Goal: Use online tool/utility: Utilize a website feature to perform a specific function

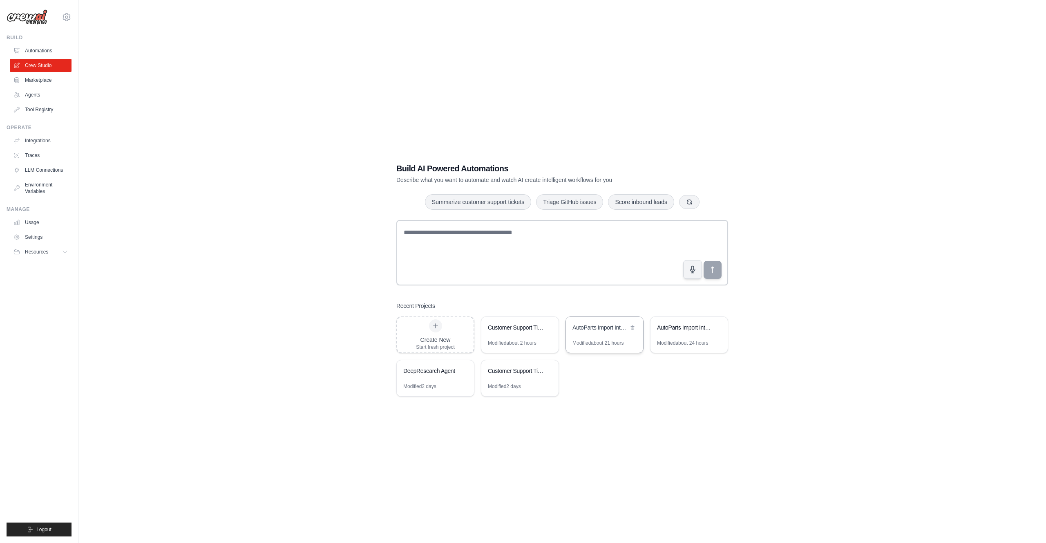
click at [604, 334] on div "AutoParts Import Intelligence System" at bounding box center [604, 328] width 77 height 23
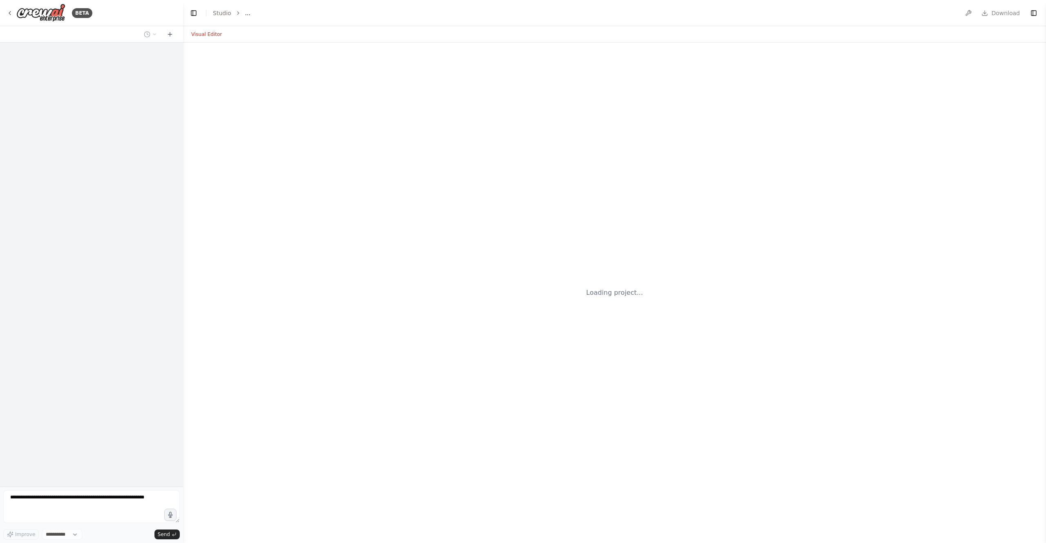
select select "****"
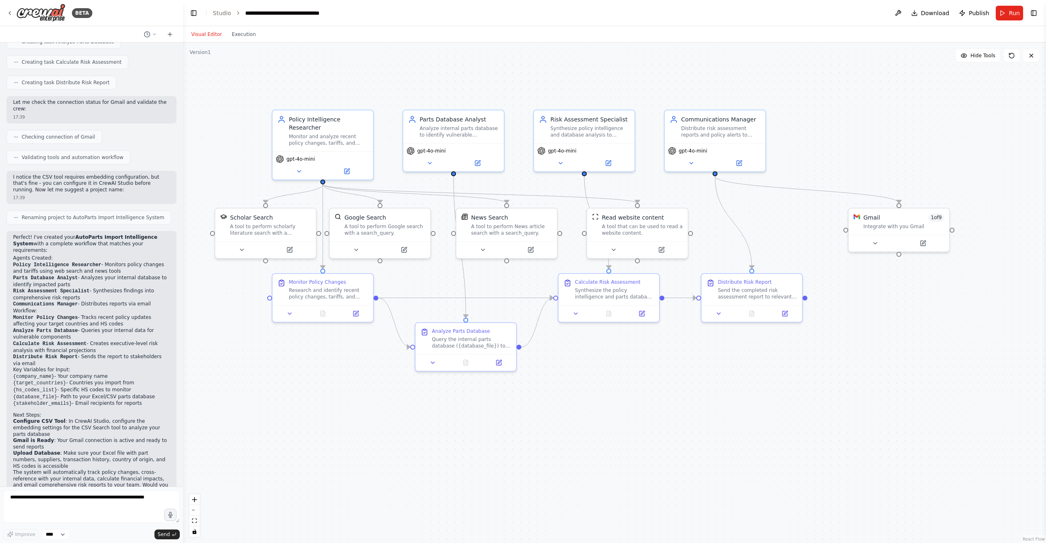
scroll to position [485, 0]
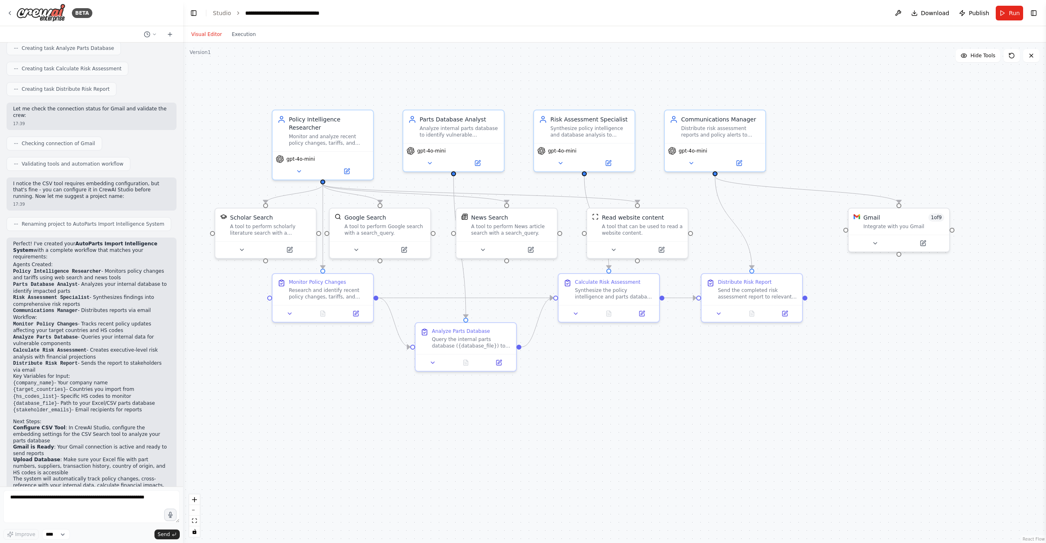
drag, startPoint x: 353, startPoint y: 357, endPoint x: 401, endPoint y: 383, distance: 54.5
click at [401, 383] on div ".deletable-edge-delete-btn { width: 20px; height: 20px; border: 0px solid #ffff…" at bounding box center [614, 292] width 863 height 500
click at [379, 366] on div ".deletable-edge-delete-btn { width: 20px; height: 20px; border: 0px solid #ffff…" at bounding box center [614, 292] width 863 height 500
click at [324, 121] on div "Policy Intelligence Researcher" at bounding box center [328, 122] width 79 height 16
click at [302, 167] on button at bounding box center [299, 170] width 46 height 10
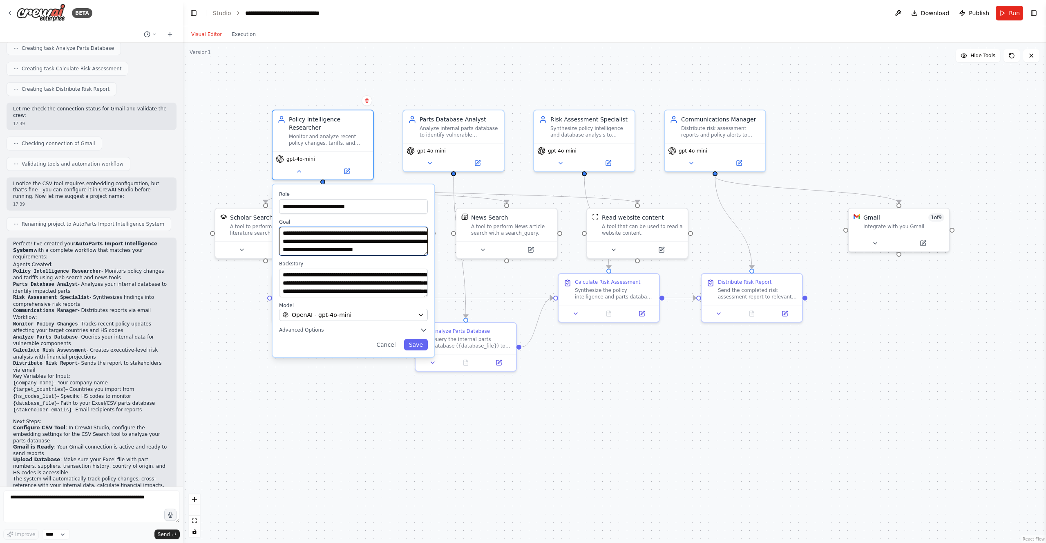
click at [285, 232] on textarea "**********" at bounding box center [353, 241] width 149 height 29
click at [355, 286] on textarea "**********" at bounding box center [353, 282] width 149 height 29
click at [365, 329] on button "Advanced Options" at bounding box center [353, 330] width 149 height 8
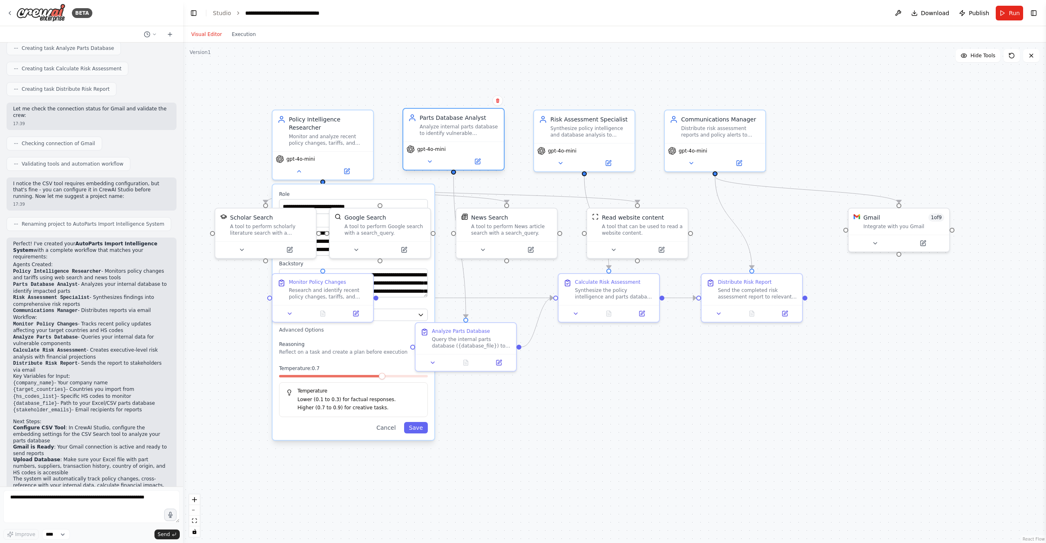
click at [451, 116] on div "Parts Database Analyst" at bounding box center [459, 118] width 79 height 8
click at [427, 159] on icon at bounding box center [430, 161] width 7 height 7
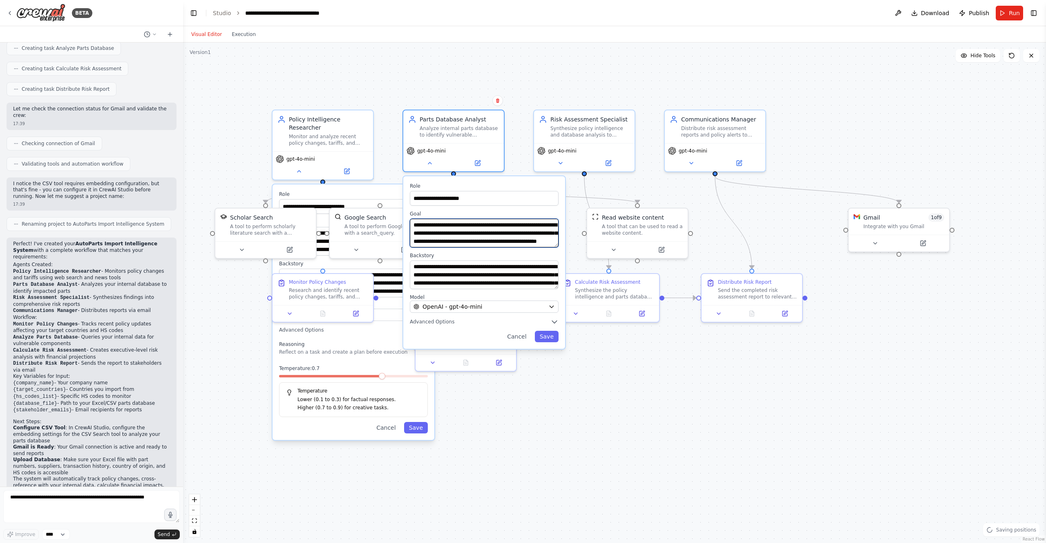
click at [437, 223] on textarea "**********" at bounding box center [484, 233] width 149 height 29
click at [460, 271] on textarea "**********" at bounding box center [484, 274] width 149 height 29
click at [545, 122] on div "Risk Assessment Specialist Synthesize policy intelligence and database analysis…" at bounding box center [584, 125] width 91 height 23
click at [555, 163] on button at bounding box center [560, 161] width 46 height 10
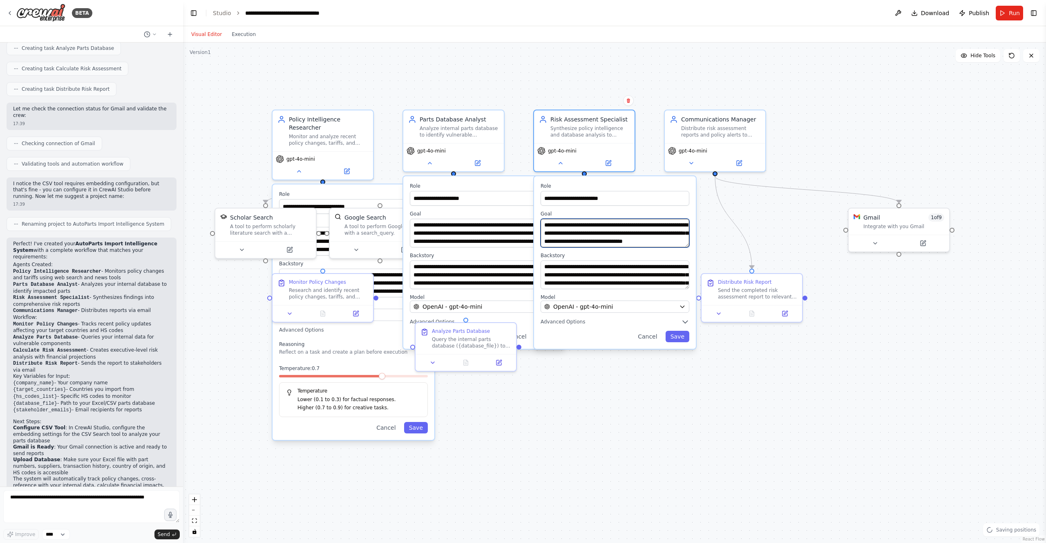
click at [571, 242] on textarea "**********" at bounding box center [614, 233] width 149 height 29
click at [601, 275] on textarea "**********" at bounding box center [614, 274] width 149 height 29
click at [695, 162] on button at bounding box center [691, 161] width 46 height 10
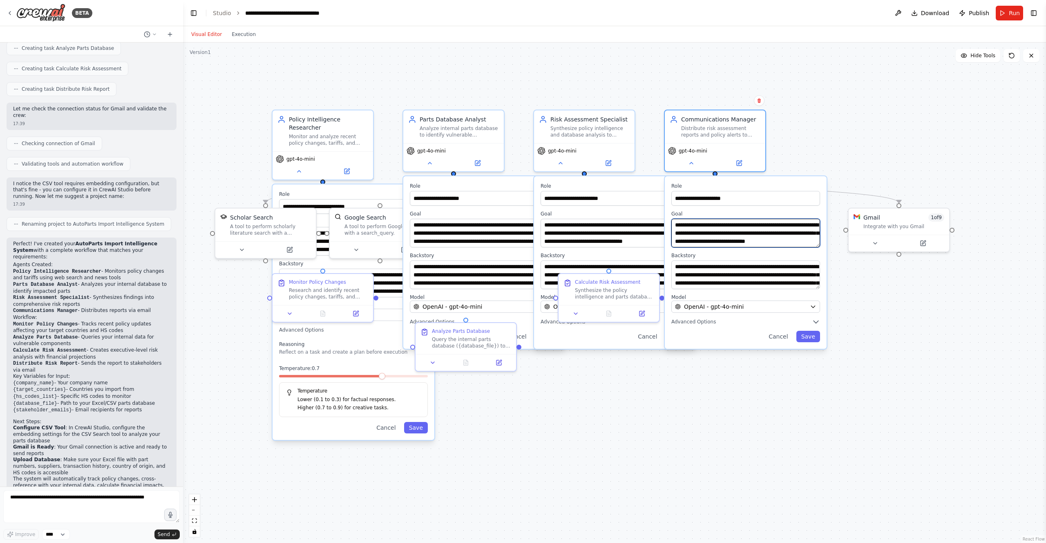
click at [717, 236] on textarea "**********" at bounding box center [745, 233] width 149 height 29
click at [739, 274] on textarea "**********" at bounding box center [745, 274] width 149 height 29
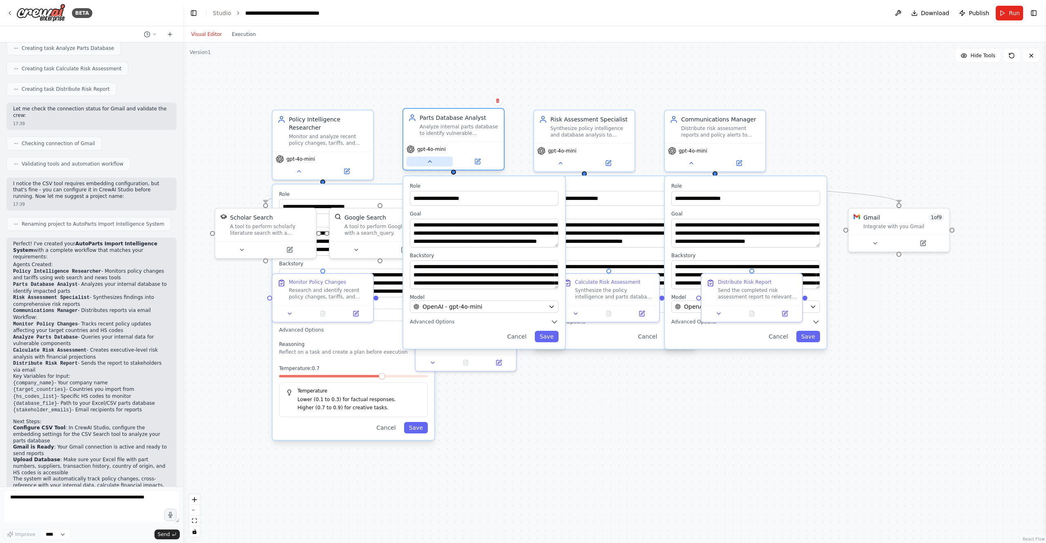
click at [430, 163] on icon at bounding box center [430, 161] width 7 height 7
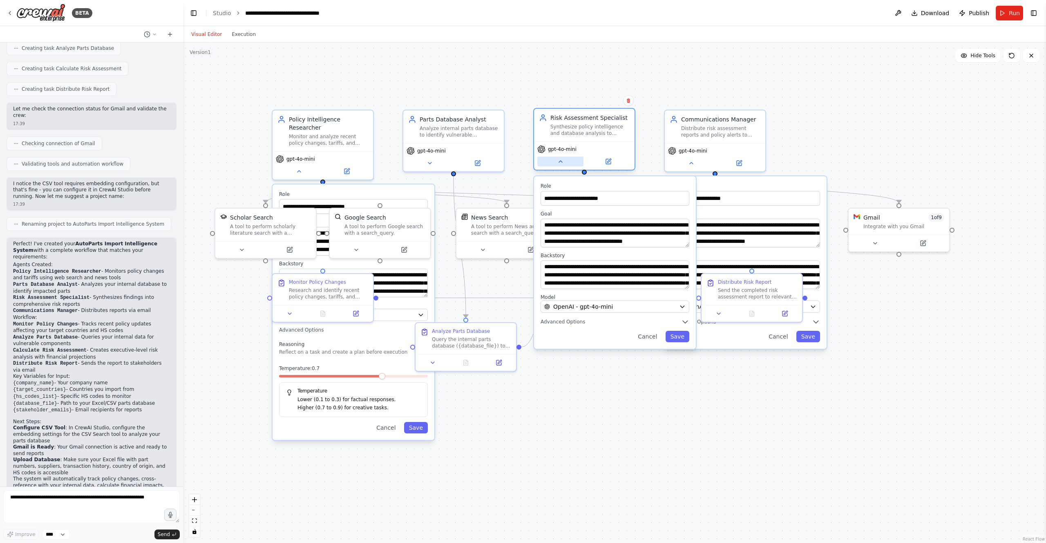
click at [552, 165] on button at bounding box center [560, 161] width 46 height 10
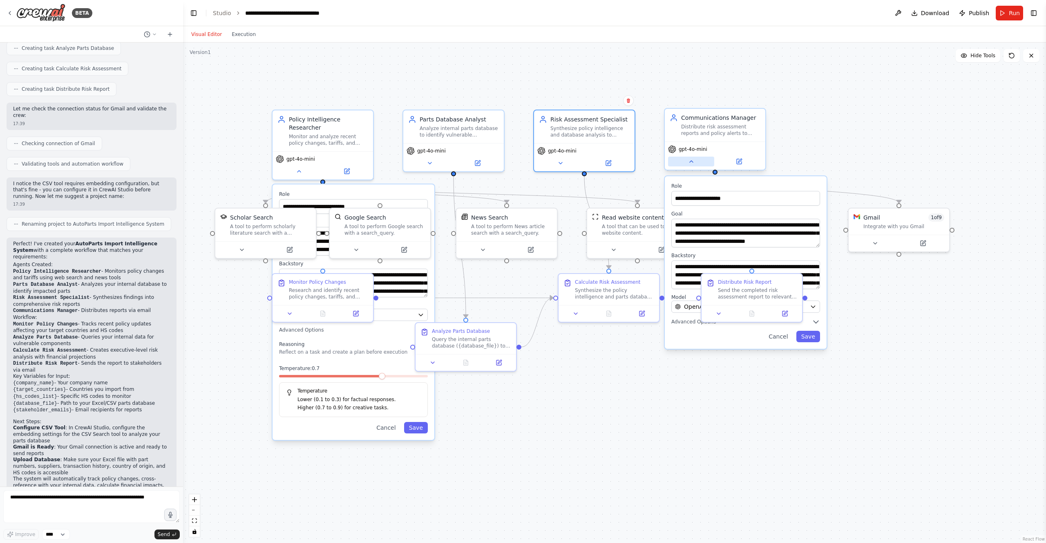
click at [695, 166] on button at bounding box center [691, 161] width 46 height 10
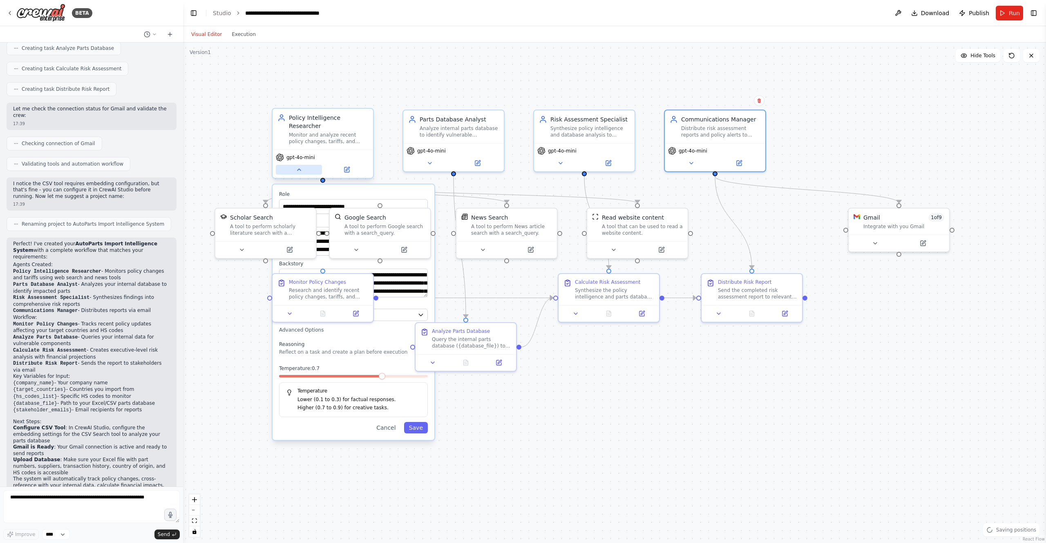
click at [298, 174] on button at bounding box center [299, 170] width 46 height 10
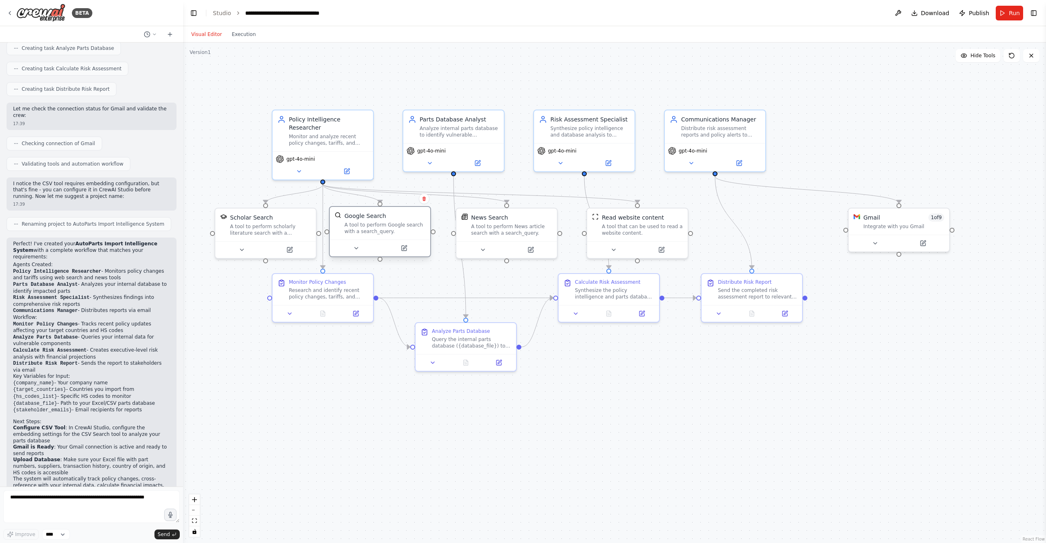
click at [380, 219] on div "Google Search" at bounding box center [365, 216] width 42 height 8
click at [363, 247] on button at bounding box center [356, 248] width 46 height 10
click at [243, 250] on icon at bounding box center [242, 248] width 7 height 7
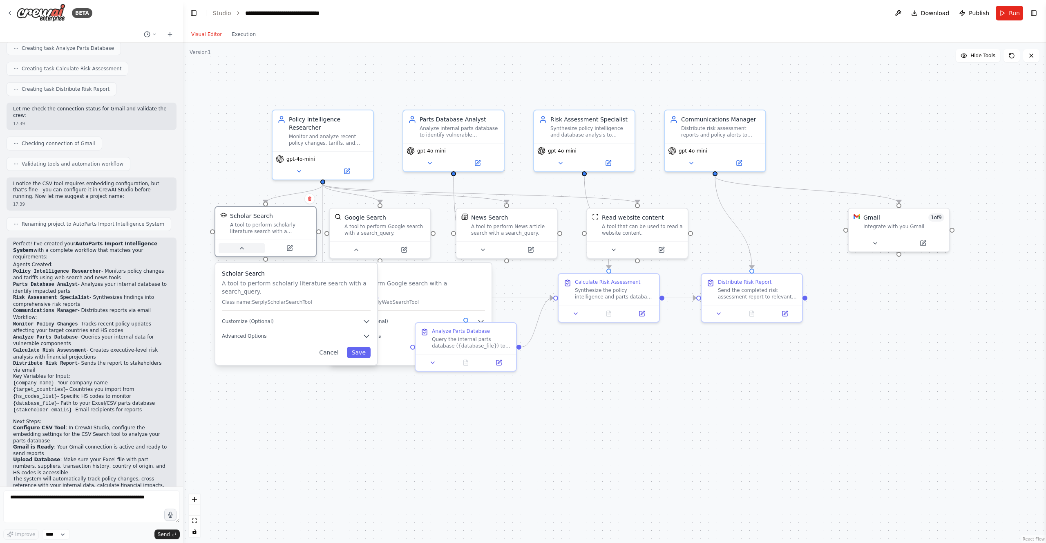
click at [243, 250] on icon at bounding box center [242, 248] width 7 height 7
click at [298, 325] on div "Scholar Search A tool to perform scholarly literature search with a search_quer…" at bounding box center [296, 314] width 162 height 102
click at [279, 322] on button "Customize (Optional)" at bounding box center [296, 321] width 149 height 8
click at [248, 423] on span "Advanced Options" at bounding box center [244, 421] width 45 height 7
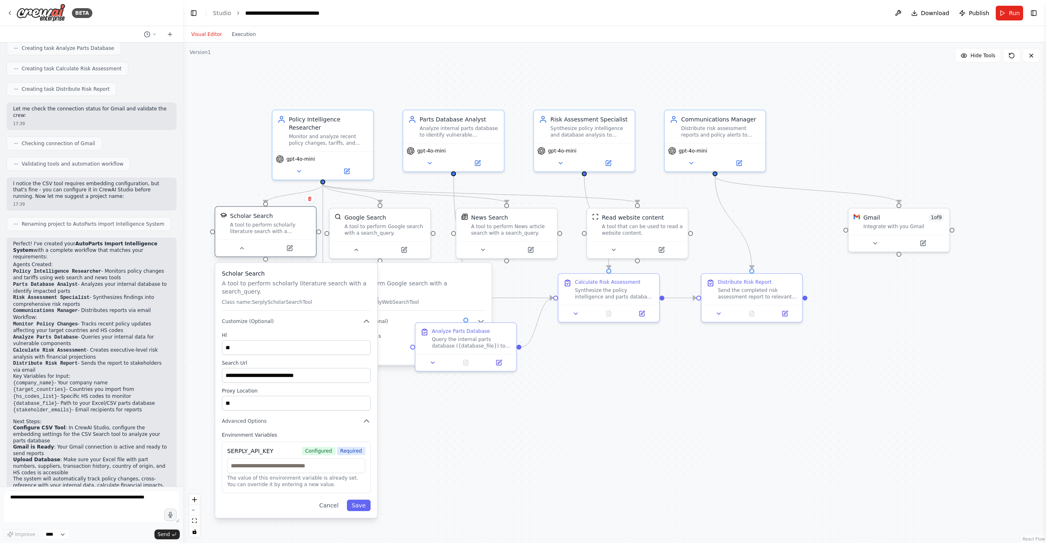
click at [246, 254] on div at bounding box center [265, 247] width 100 height 17
click at [468, 254] on div at bounding box center [506, 247] width 100 height 17
click at [476, 254] on div at bounding box center [510, 247] width 100 height 17
click at [488, 250] on icon at bounding box center [487, 248] width 7 height 7
click at [487, 312] on div "News Search A tool to perform News article search with a search_query. Class na…" at bounding box center [541, 314] width 162 height 102
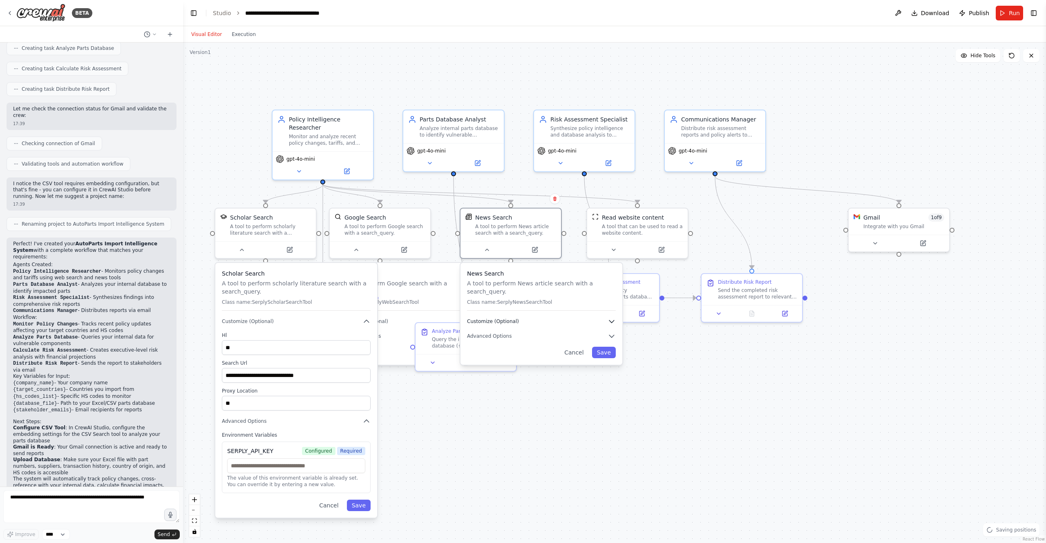
click at [487, 323] on span "Customize (Optional)" at bounding box center [493, 321] width 52 height 7
click at [487, 425] on div "**********" at bounding box center [541, 356] width 162 height 187
click at [488, 422] on span "Advanced Options" at bounding box center [489, 421] width 45 height 7
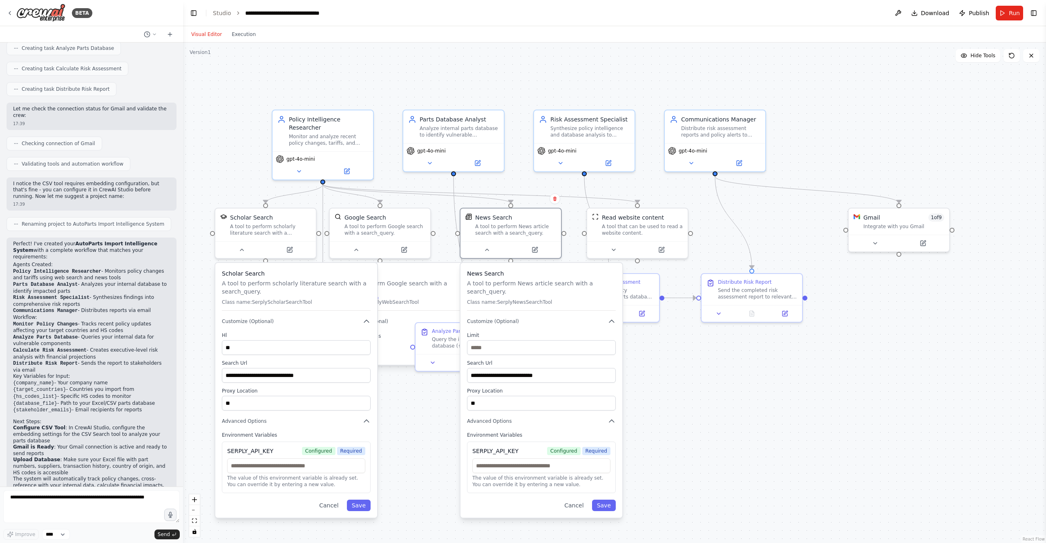
click at [691, 409] on div ".deletable-edge-delete-btn { width: 20px; height: 20px; border: 0px solid #ffff…" at bounding box center [614, 292] width 863 height 500
click at [694, 164] on icon at bounding box center [691, 161] width 7 height 7
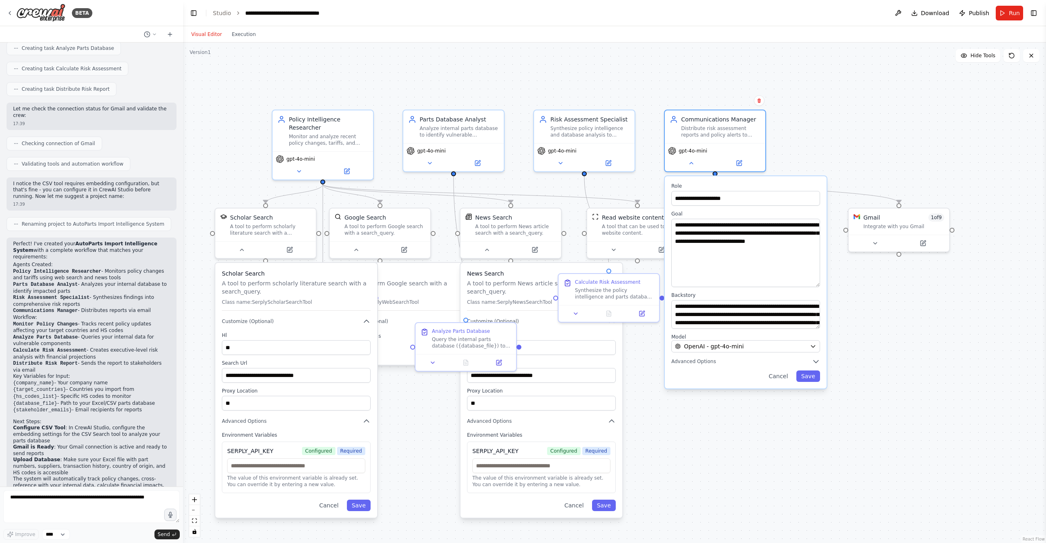
drag, startPoint x: 817, startPoint y: 245, endPoint x: 822, endPoint y: 284, distance: 40.0
click at [822, 284] on div "**********" at bounding box center [746, 282] width 162 height 212
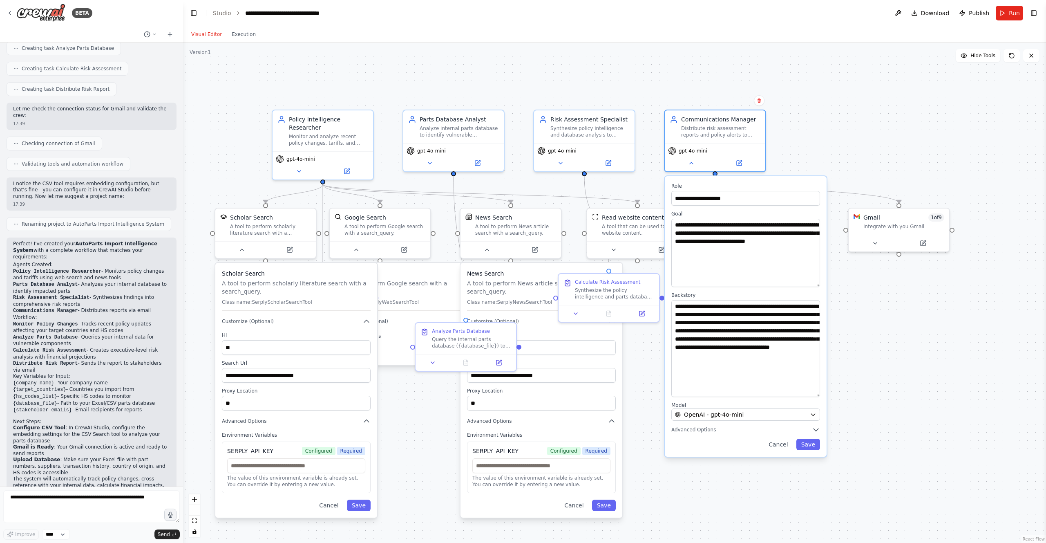
drag, startPoint x: 818, startPoint y: 327, endPoint x: 842, endPoint y: 395, distance: 72.1
click at [842, 395] on div ".deletable-edge-delete-btn { width: 20px; height: 20px; border: 0px solid #ffff…" at bounding box center [614, 292] width 863 height 500
click at [558, 161] on icon at bounding box center [560, 161] width 7 height 7
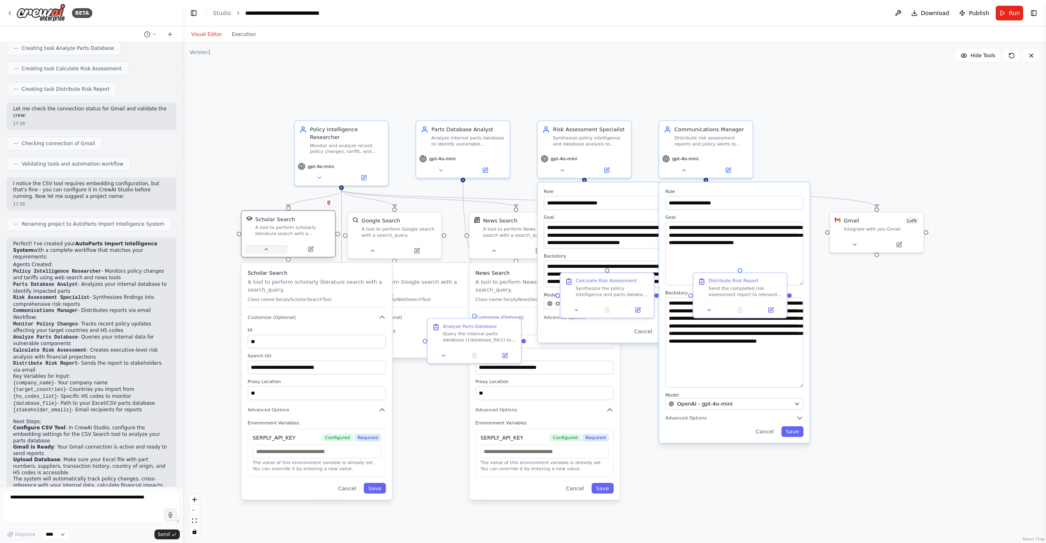
click at [263, 252] on button at bounding box center [266, 248] width 43 height 9
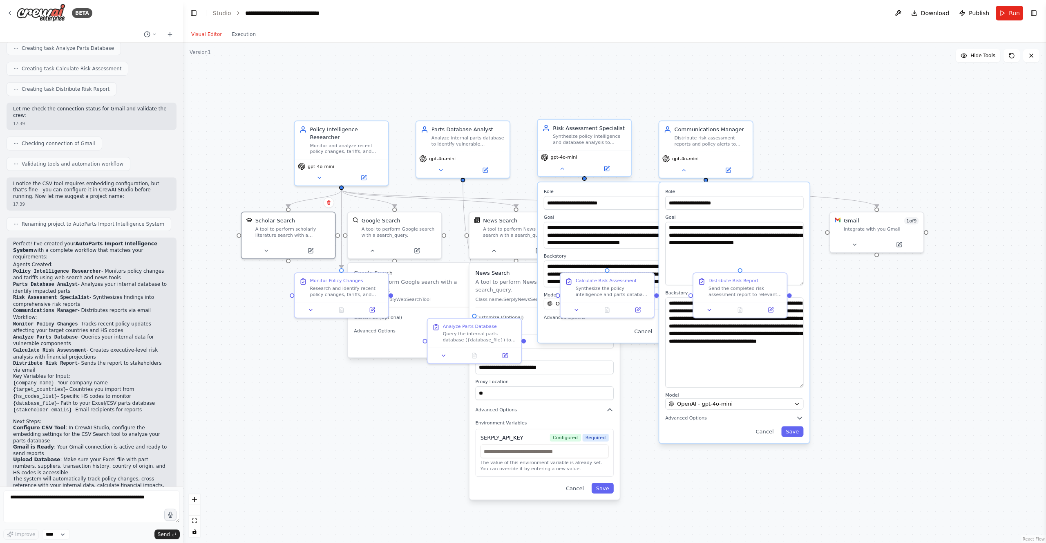
click at [564, 176] on div "gpt-4o-mini" at bounding box center [585, 163] width 94 height 26
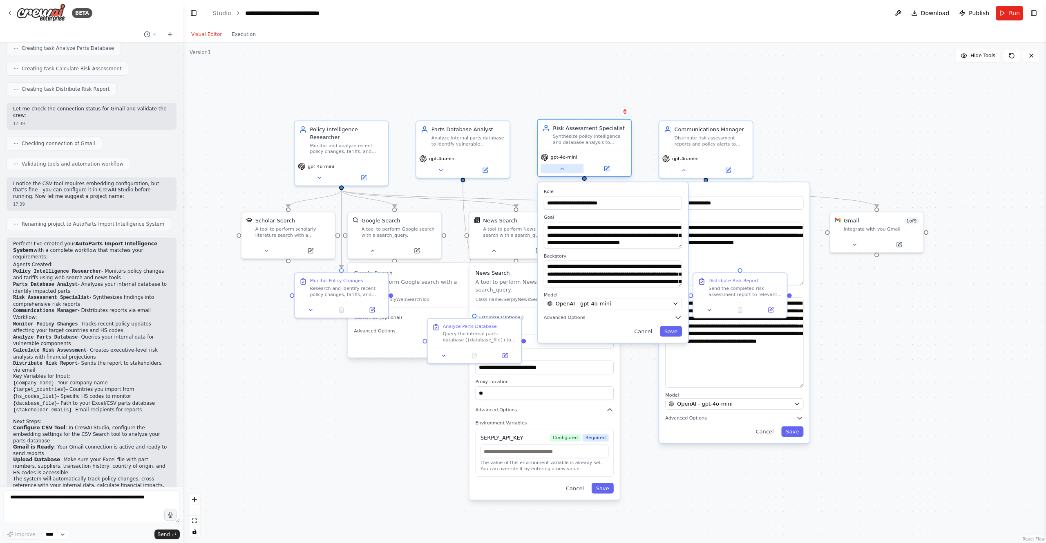
click at [564, 168] on icon at bounding box center [562, 168] width 6 height 6
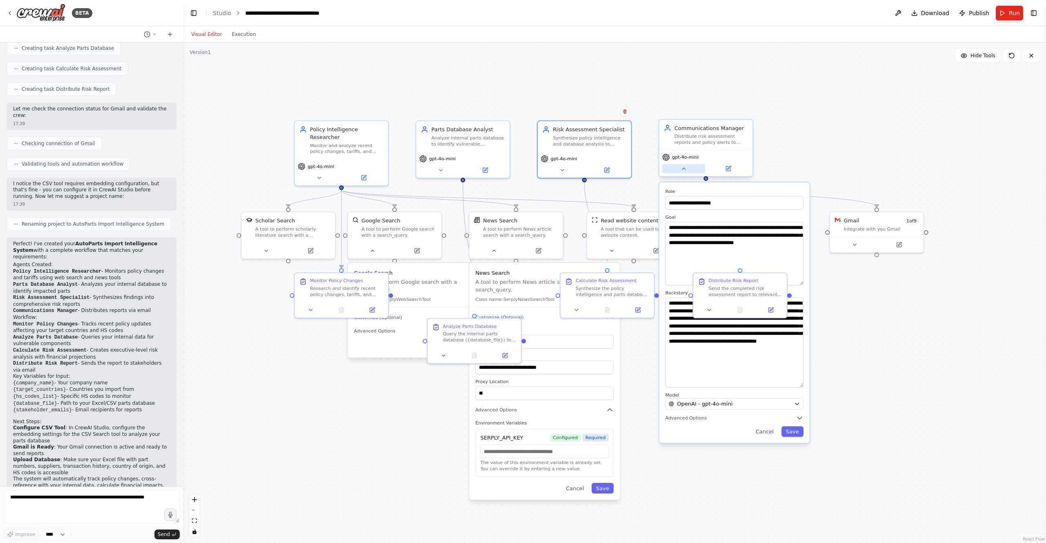
click at [683, 168] on icon at bounding box center [684, 168] width 6 height 6
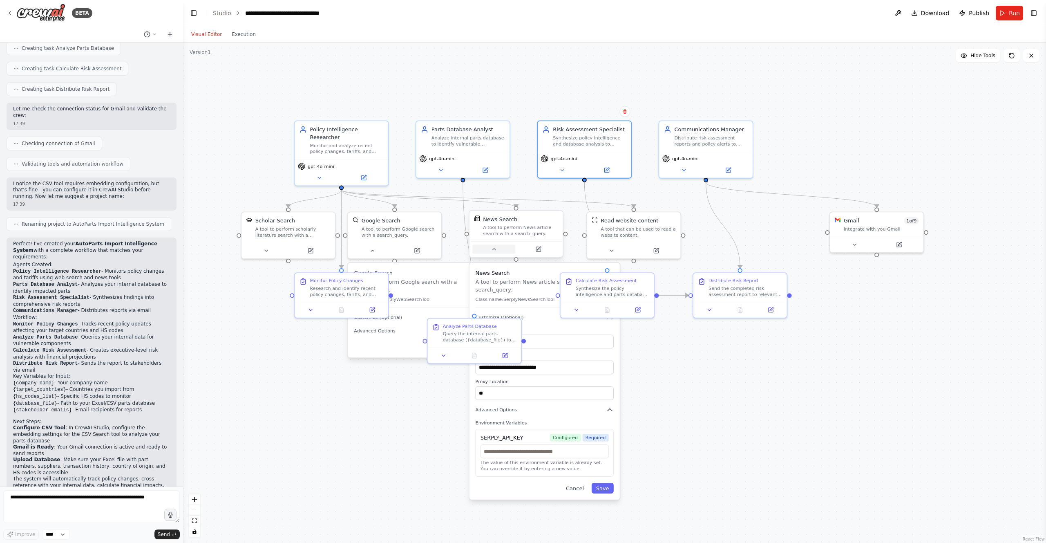
click at [494, 250] on icon at bounding box center [494, 249] width 6 height 6
click at [375, 255] on div at bounding box center [395, 249] width 94 height 16
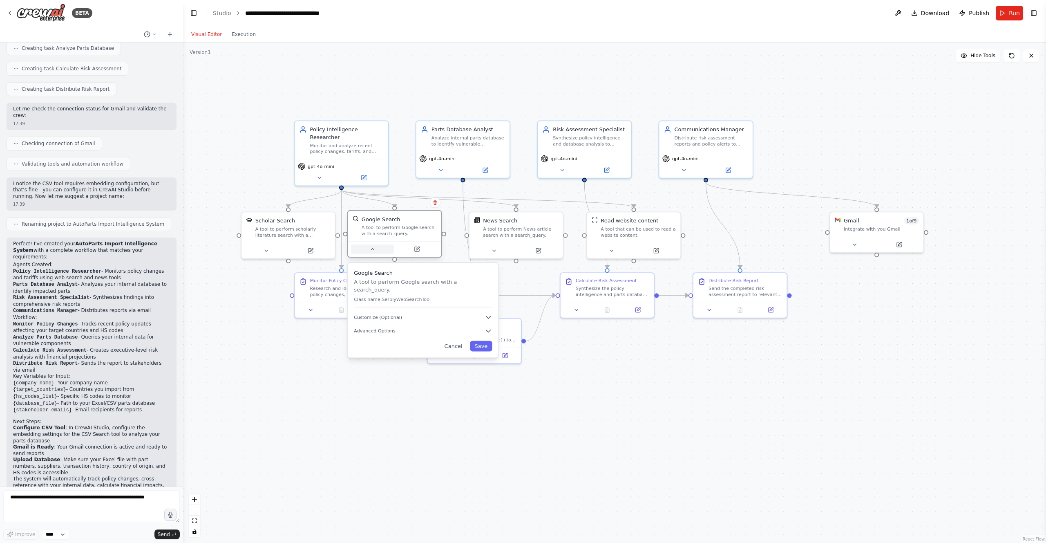
click at [375, 251] on icon at bounding box center [372, 249] width 6 height 6
click at [408, 91] on div ".deletable-edge-delete-btn { width: 20px; height: 20px; border: 0px solid #ffff…" at bounding box center [614, 292] width 863 height 500
